Goal: Contribute content

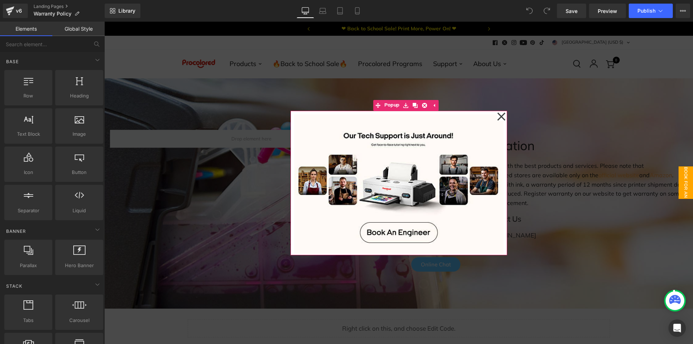
click at [499, 116] on icon at bounding box center [501, 116] width 8 height 8
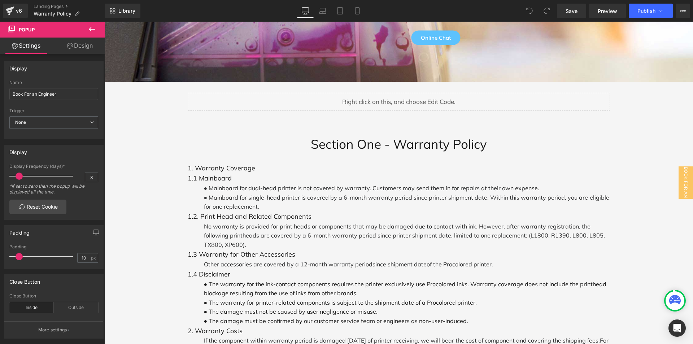
scroll to position [325, 0]
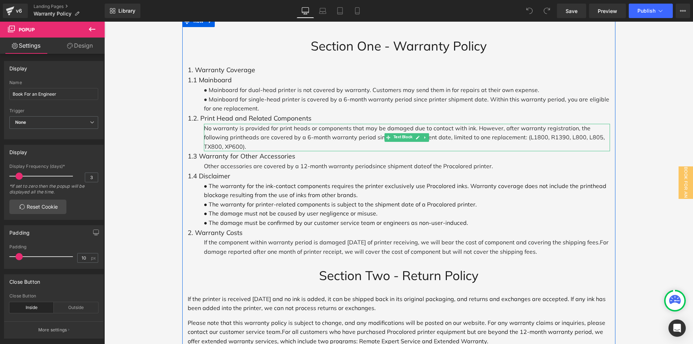
click at [380, 129] on p "No warranty is provided for print heads or components that may be damaged due t…" at bounding box center [407, 138] width 406 height 28
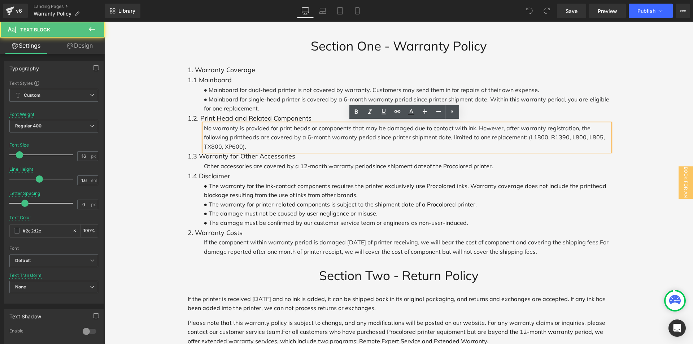
click at [507, 130] on p "No warranty is provided for print heads or components that may be damaged due t…" at bounding box center [407, 138] width 406 height 28
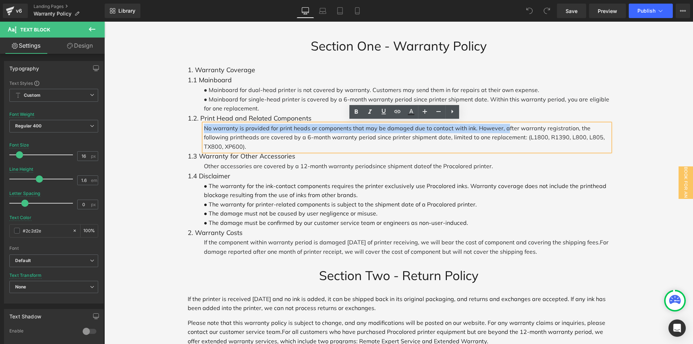
drag, startPoint x: 503, startPoint y: 126, endPoint x: 198, endPoint y: 122, distance: 305.3
click at [198, 122] on div "Section One - Warranty Policy Heading 1. Warranty Coverage Text Block 1.1 Mainb…" at bounding box center [398, 186] width 433 height 319
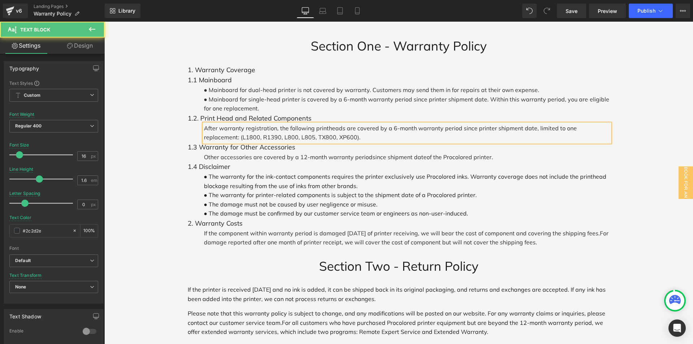
click at [324, 135] on p "After warranty registration, the following printheads are covered by a 6-month …" at bounding box center [407, 133] width 406 height 18
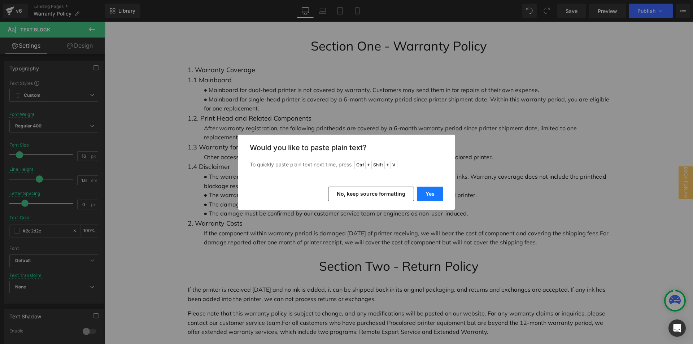
drag, startPoint x: 429, startPoint y: 193, endPoint x: 322, endPoint y: 170, distance: 109.4
click at [429, 193] on button "Yes" at bounding box center [430, 194] width 26 height 14
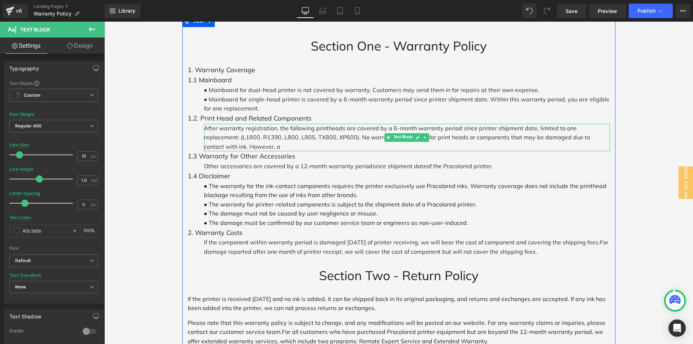
click at [360, 135] on p "After warranty registration, the following printheads are covered by a 6-month …" at bounding box center [407, 138] width 406 height 28
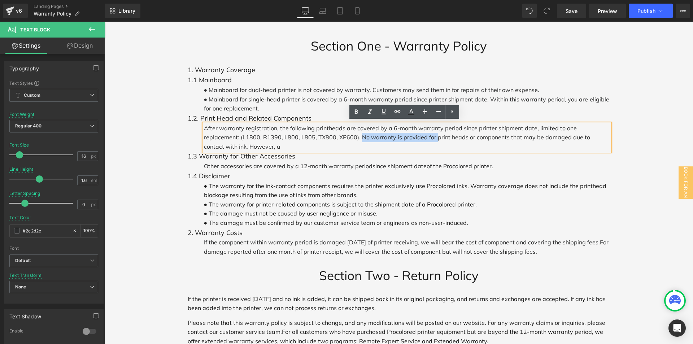
drag, startPoint x: 393, startPoint y: 135, endPoint x: 320, endPoint y: 135, distance: 72.9
click at [320, 135] on p "After warranty registration, the following printheads are covered by a 6-month …" at bounding box center [407, 138] width 406 height 28
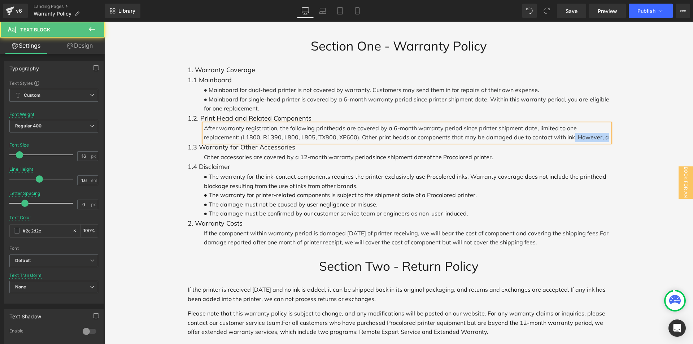
drag, startPoint x: 529, startPoint y: 135, endPoint x: 573, endPoint y: 135, distance: 43.3
click at [573, 135] on p "After warranty registration, the following printheads are covered by a 6-month …" at bounding box center [407, 133] width 406 height 18
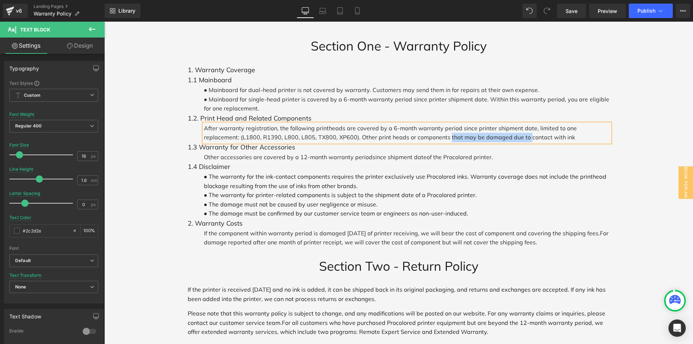
drag, startPoint x: 488, startPoint y: 135, endPoint x: 409, endPoint y: 134, distance: 79.0
click at [409, 134] on p "After warranty registration, the following printheads are covered by a 6-month …" at bounding box center [407, 133] width 406 height 18
click at [486, 136] on p "After warranty registration, the following printheads are covered by a 6-month …" at bounding box center [407, 133] width 406 height 18
click at [497, 138] on p "After warranty registration, the following printheads are covered by a 6-month …" at bounding box center [407, 133] width 406 height 18
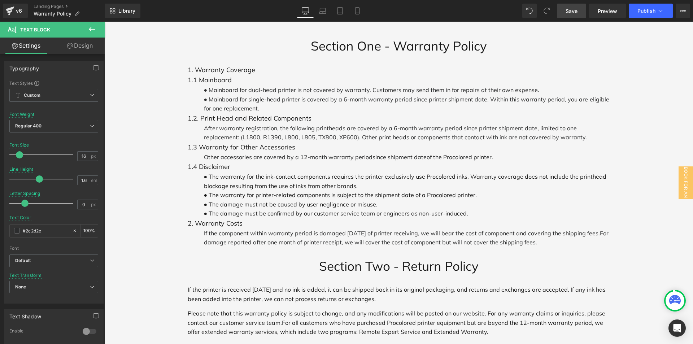
click at [572, 12] on span "Save" at bounding box center [571, 11] width 12 height 8
click at [648, 13] on span "Publish" at bounding box center [646, 11] width 18 height 6
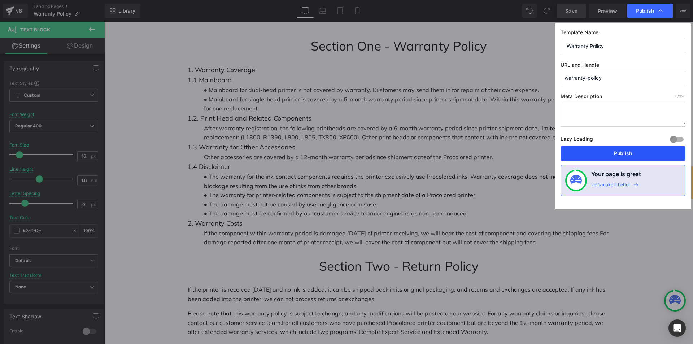
drag, startPoint x: 627, startPoint y: 155, endPoint x: 522, endPoint y: 133, distance: 107.2
click at [627, 155] on button "Publish" at bounding box center [622, 153] width 125 height 14
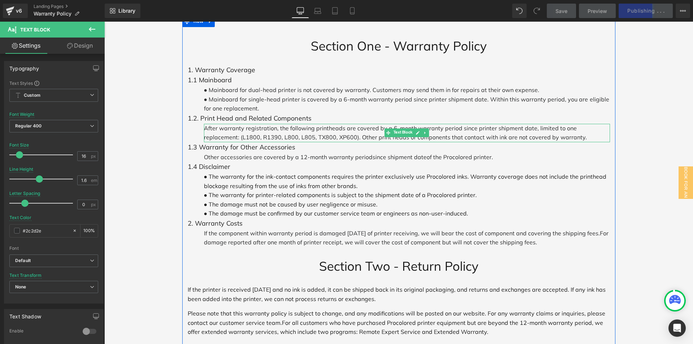
click at [499, 134] on p "After warranty registration, the following printheads are covered by a 6-month …" at bounding box center [407, 133] width 406 height 18
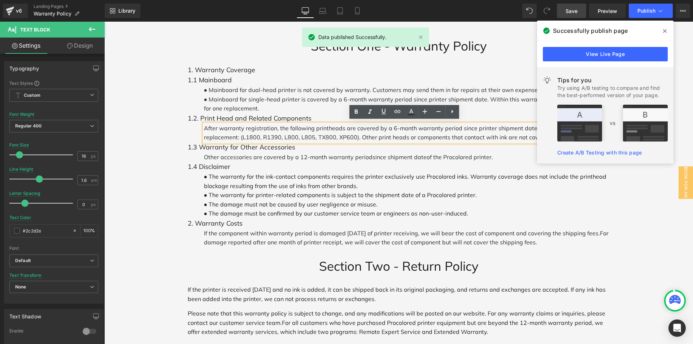
drag, startPoint x: 547, startPoint y: 136, endPoint x: 200, endPoint y: 124, distance: 346.9
click at [204, 124] on div "After warranty registration, the following printheads are covered by a 6-month …" at bounding box center [407, 133] width 406 height 18
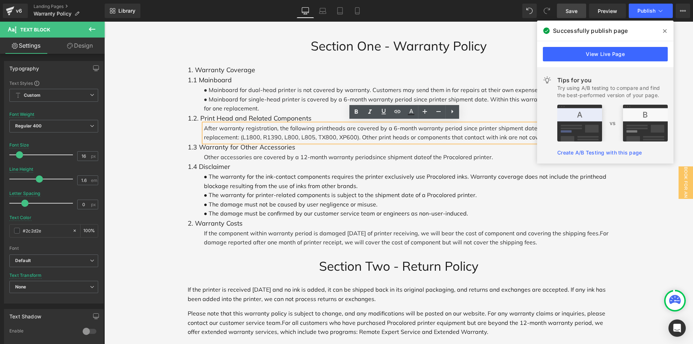
click at [663, 30] on icon at bounding box center [665, 31] width 4 height 6
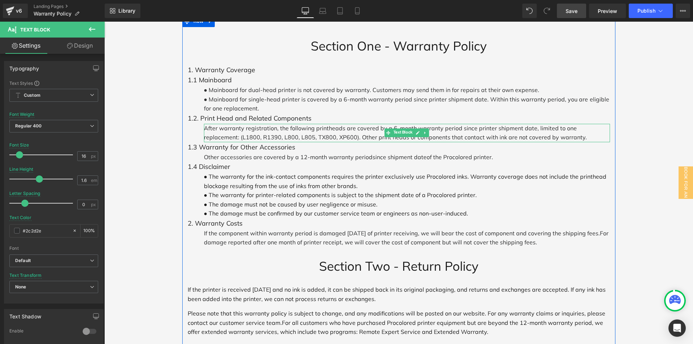
click at [529, 133] on p "After warranty registration, the following printheads are covered by a 6-month …" at bounding box center [407, 133] width 406 height 18
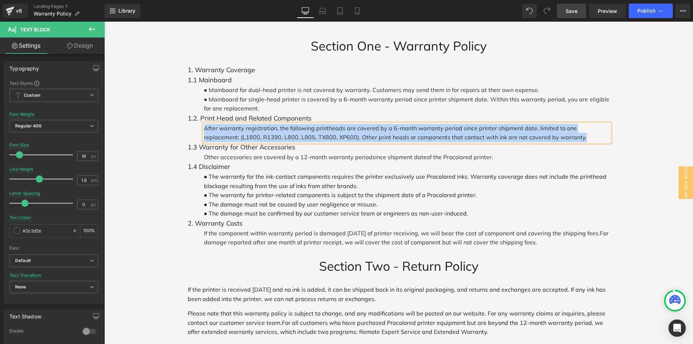
copy p "After warranty registration, the following printheads are covered by a 6-month …"
